Goal: Task Accomplishment & Management: Manage account settings

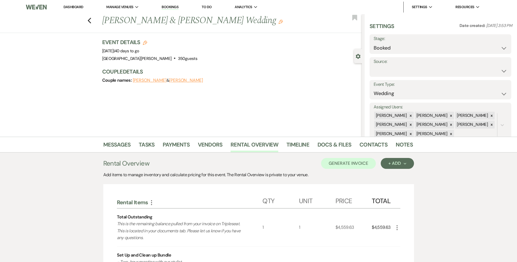
click at [73, 7] on link "Dashboard" at bounding box center [74, 7] width 20 height 5
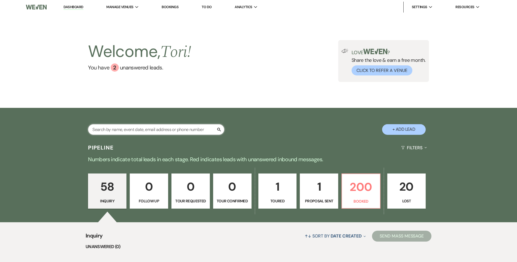
click at [132, 124] on input "text" at bounding box center [156, 129] width 136 height 11
type input "ashraf"
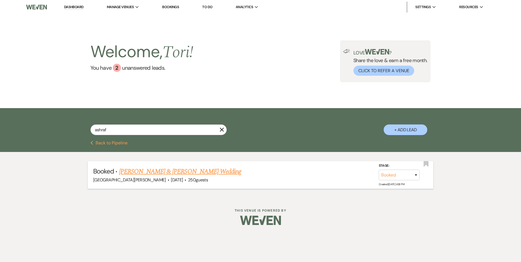
click at [141, 172] on link "[PERSON_NAME] & [PERSON_NAME] Wedding" at bounding box center [180, 172] width 122 height 10
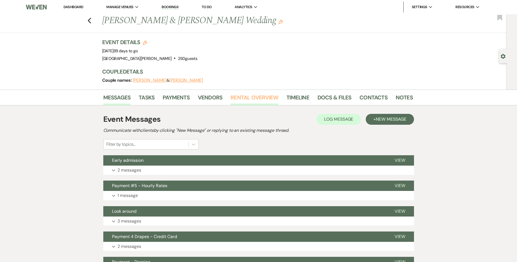
click at [241, 101] on link "Rental Overview" at bounding box center [255, 99] width 48 height 12
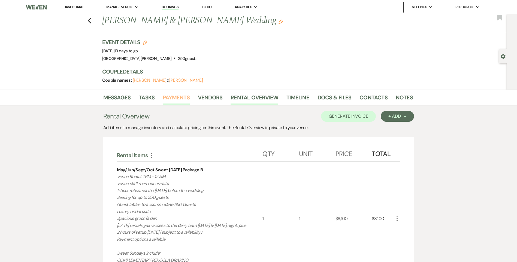
click at [178, 99] on link "Payments" at bounding box center [176, 99] width 27 height 12
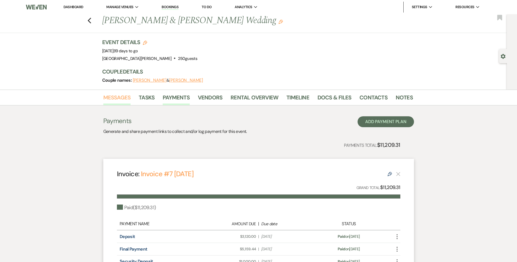
click at [125, 97] on link "Messages" at bounding box center [117, 99] width 28 height 12
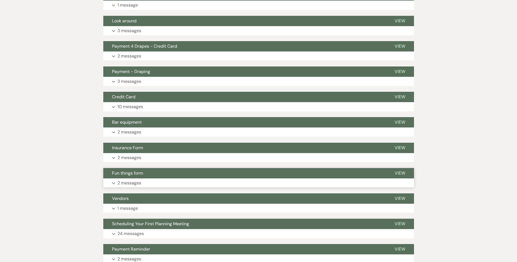
scroll to position [191, 0]
click at [131, 152] on button "Insurance Form" at bounding box center [244, 148] width 283 height 10
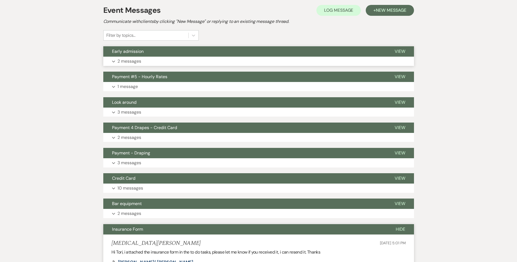
scroll to position [0, 0]
